Goal: Check status: Check status

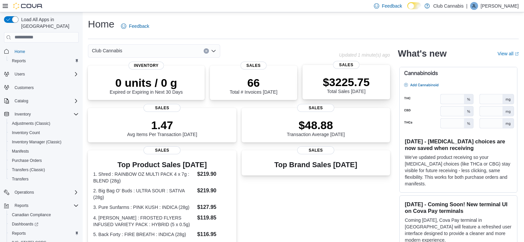
click at [339, 81] on p "$3225.75" at bounding box center [346, 81] width 47 height 13
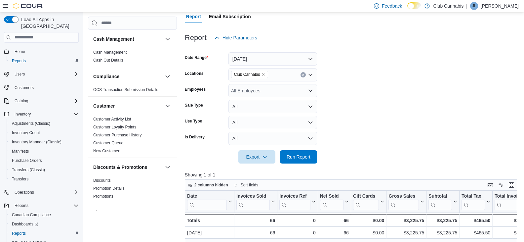
scroll to position [68, 0]
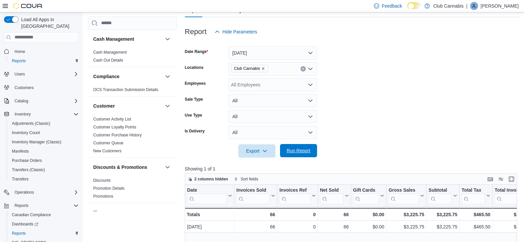
click at [298, 148] on span "Run Report" at bounding box center [299, 150] width 24 height 7
click at [302, 149] on span "Run Report" at bounding box center [299, 150] width 24 height 7
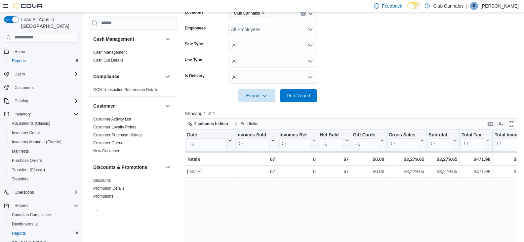
scroll to position [66, 0]
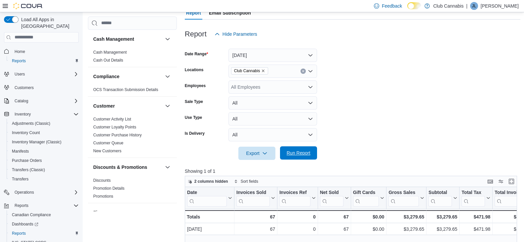
click at [296, 155] on span "Run Report" at bounding box center [299, 152] width 24 height 7
